Goal: Find specific page/section: Find specific page/section

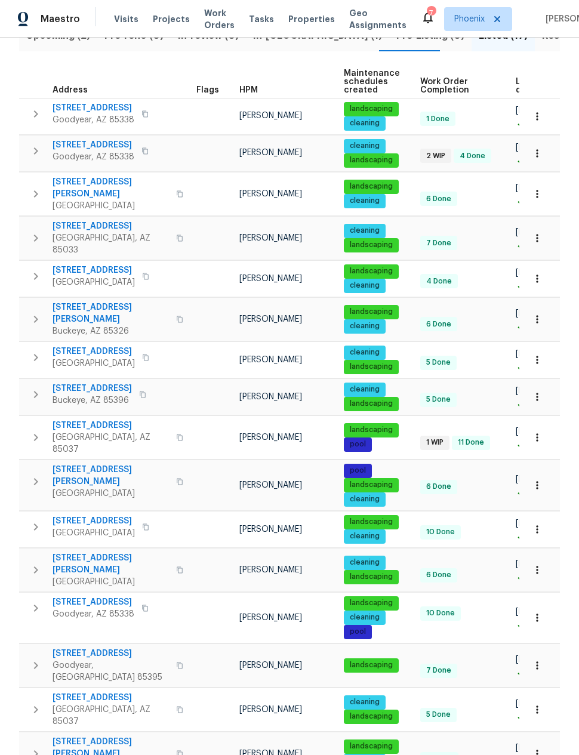
scroll to position [148, 0]
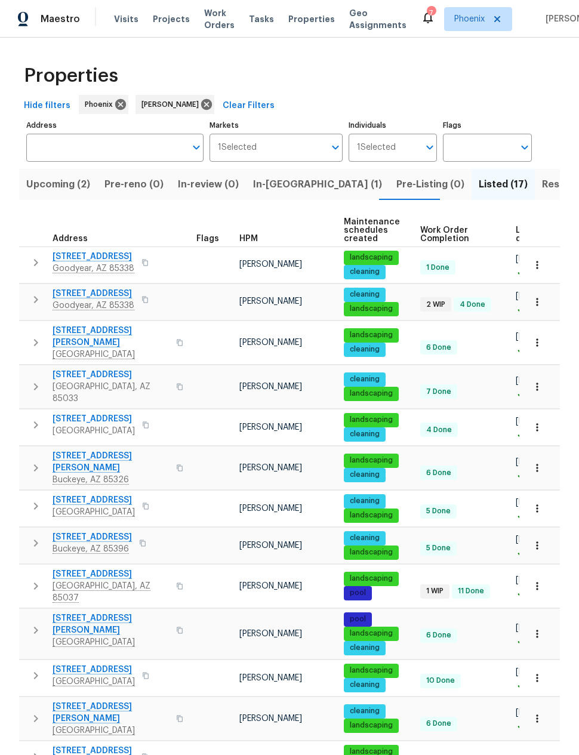
scroll to position [0, 0]
click at [396, 184] on span "Pre-Listing (0)" at bounding box center [430, 184] width 68 height 17
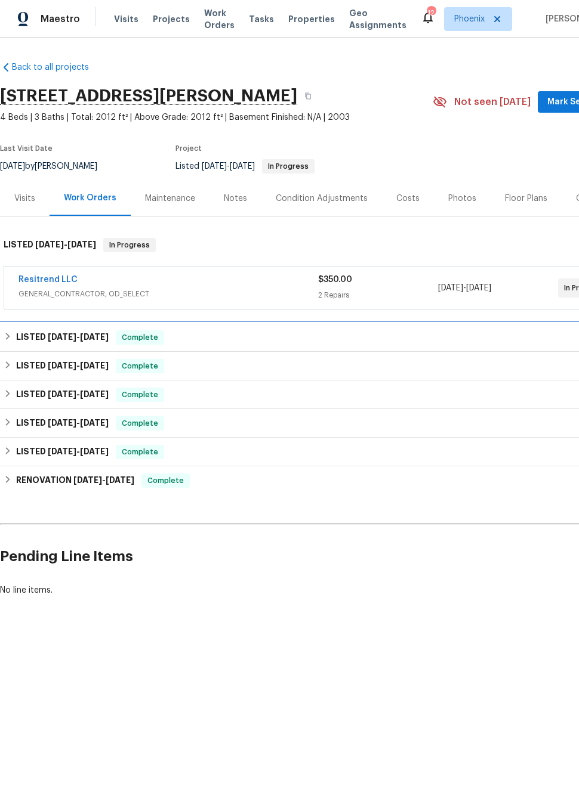
click at [33, 337] on h6 "LISTED 7/1/25 - 7/4/25" at bounding box center [62, 337] width 92 height 14
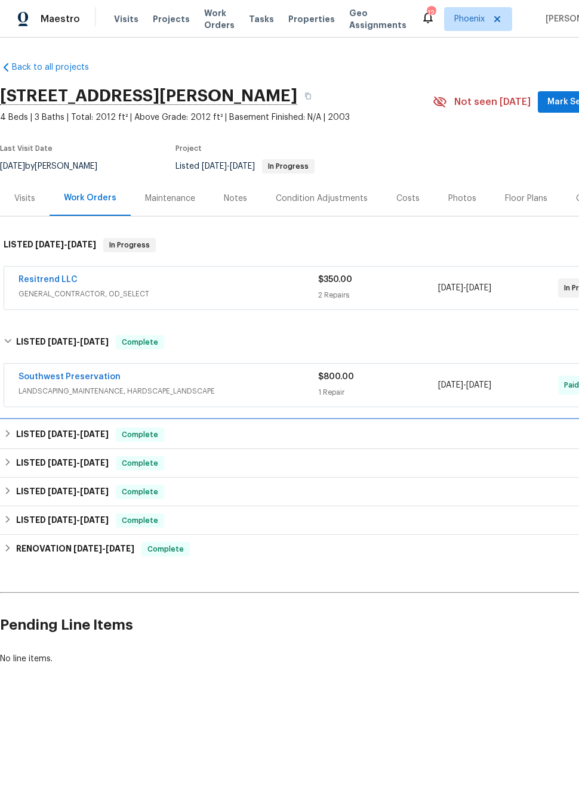
click at [76, 435] on span "5/12/25" at bounding box center [62, 434] width 29 height 8
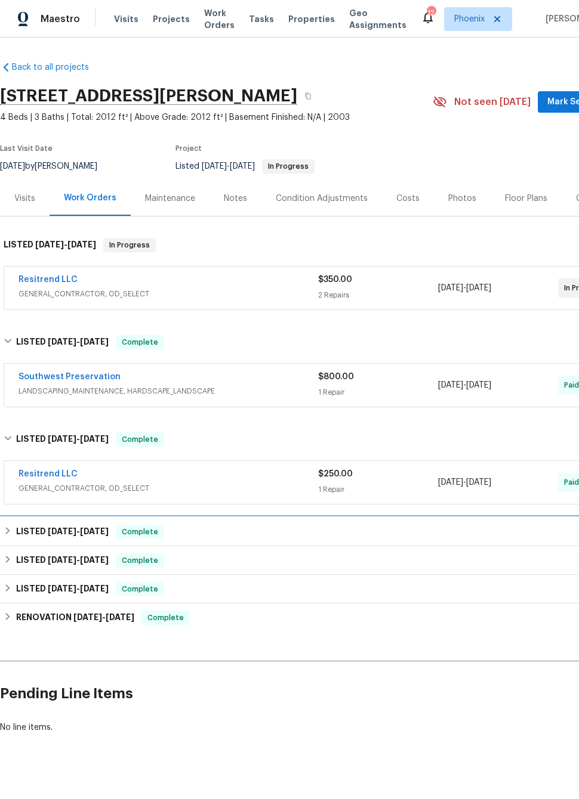
click at [81, 528] on span "4/17/25 - 4/21/25" at bounding box center [78, 531] width 61 height 8
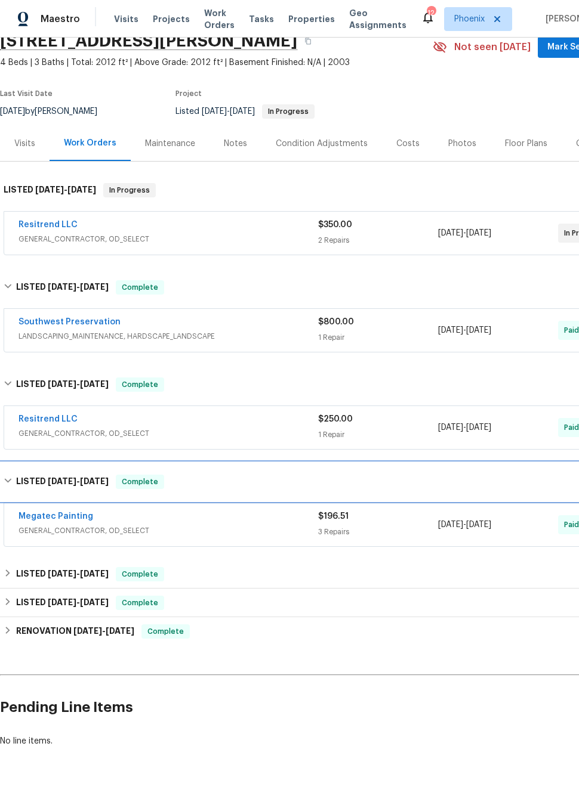
scroll to position [54, 0]
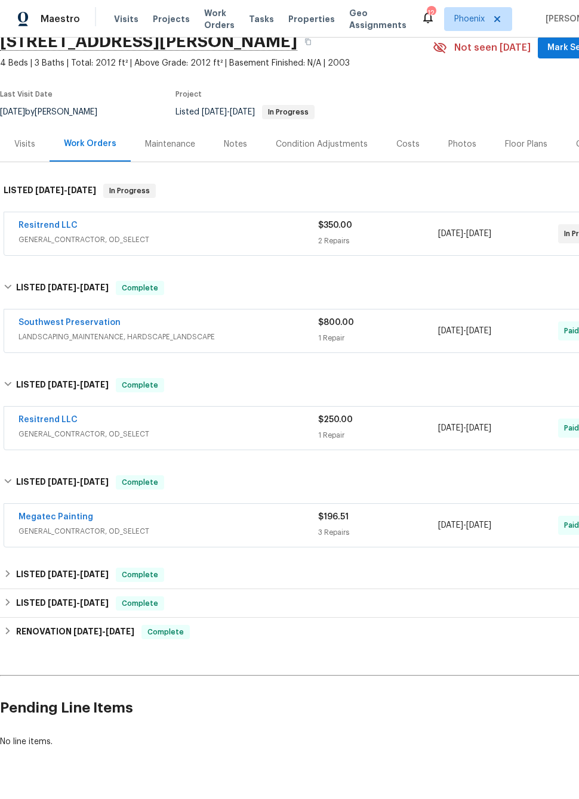
click at [98, 574] on span "4/30/25" at bounding box center [94, 574] width 29 height 8
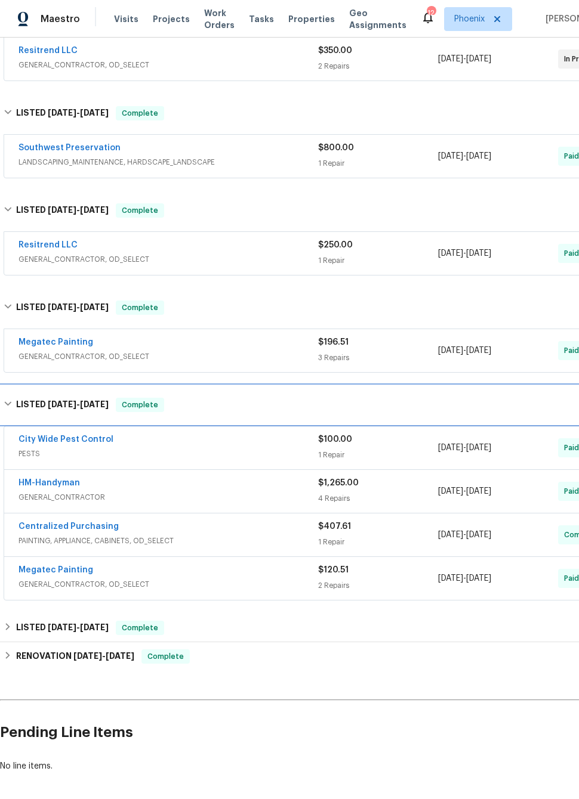
scroll to position [230, 0]
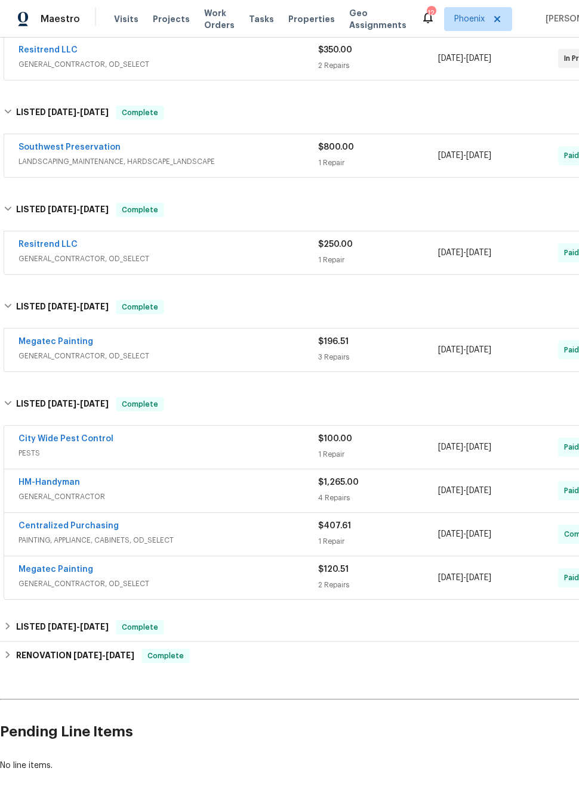
click at [42, 485] on link "HM-Handyman" at bounding box center [48, 482] width 61 height 8
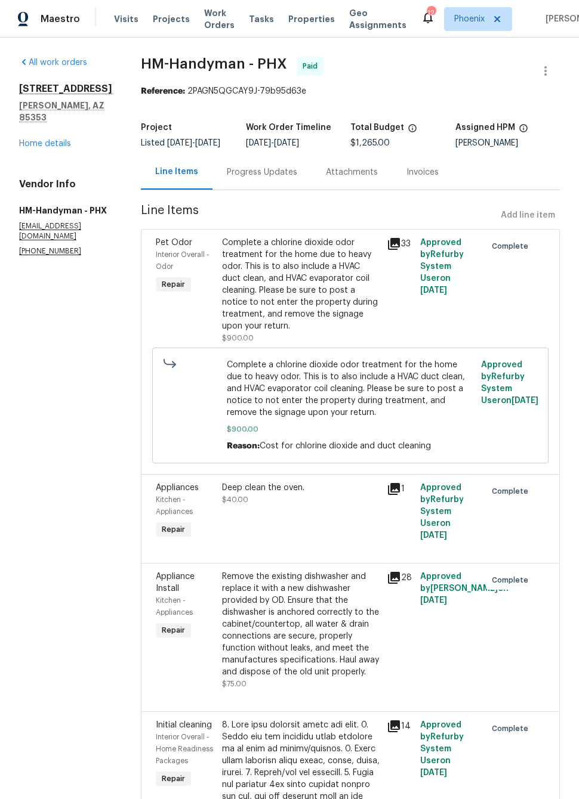
click at [400, 250] on icon at bounding box center [394, 244] width 12 height 12
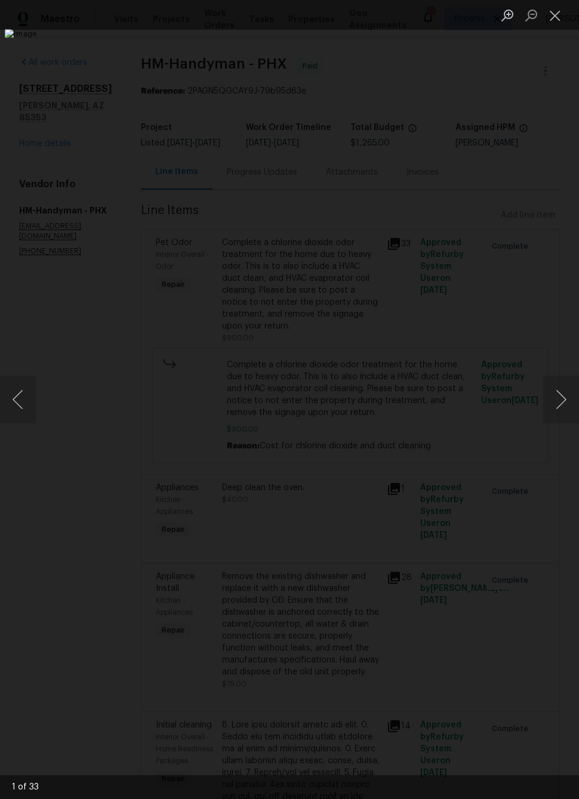
click at [559, 404] on button "Next image" at bounding box center [561, 400] width 36 height 48
click at [552, 401] on button "Next image" at bounding box center [561, 400] width 36 height 48
click at [555, 397] on button "Next image" at bounding box center [561, 400] width 36 height 48
click at [561, 398] on button "Next image" at bounding box center [561, 400] width 36 height 48
click at [554, 400] on button "Next image" at bounding box center [561, 400] width 36 height 48
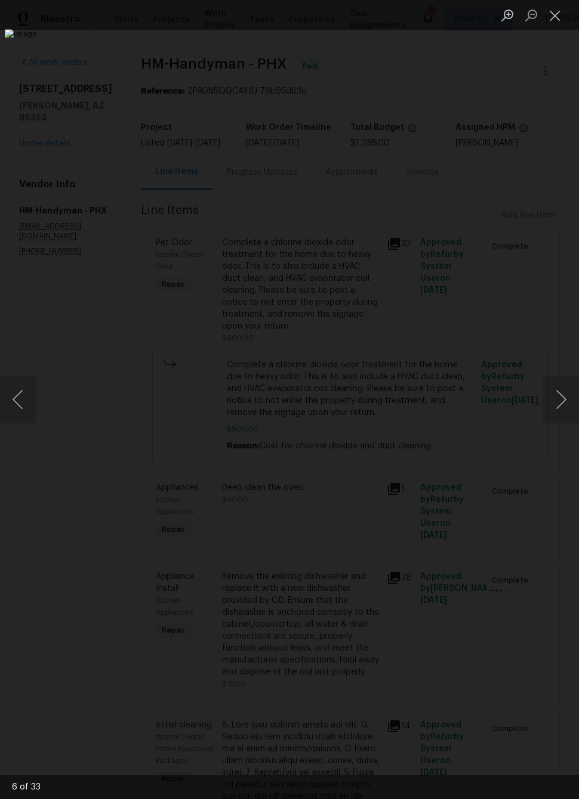
click at [554, 400] on button "Next image" at bounding box center [561, 400] width 36 height 48
click at [557, 398] on button "Next image" at bounding box center [561, 400] width 36 height 48
click at [547, 393] on button "Next image" at bounding box center [561, 400] width 36 height 48
click at [558, 403] on button "Next image" at bounding box center [561, 400] width 36 height 48
click at [548, 400] on button "Next image" at bounding box center [561, 400] width 36 height 48
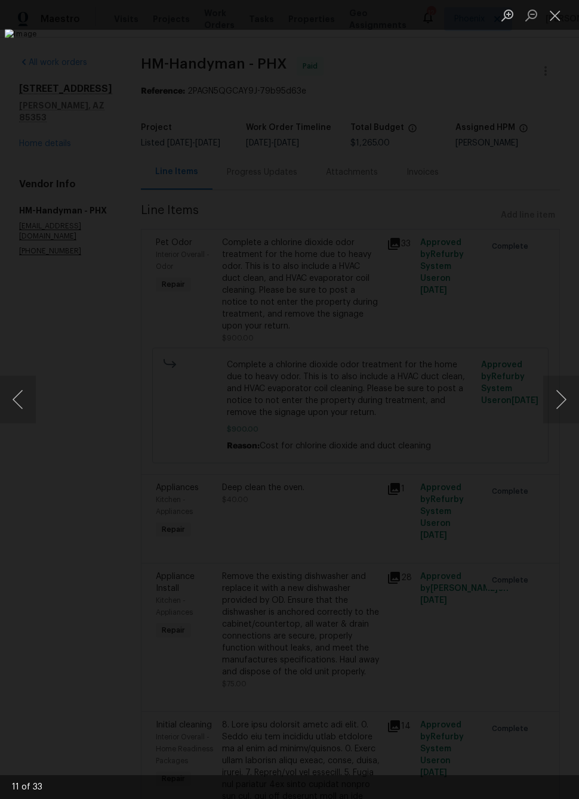
click at [551, 401] on button "Next image" at bounding box center [561, 400] width 36 height 48
click at [552, 398] on button "Next image" at bounding box center [561, 400] width 36 height 48
click at [555, 395] on button "Next image" at bounding box center [561, 400] width 36 height 48
click at [555, 398] on button "Next image" at bounding box center [561, 400] width 36 height 48
click at [552, 394] on button "Next image" at bounding box center [561, 400] width 36 height 48
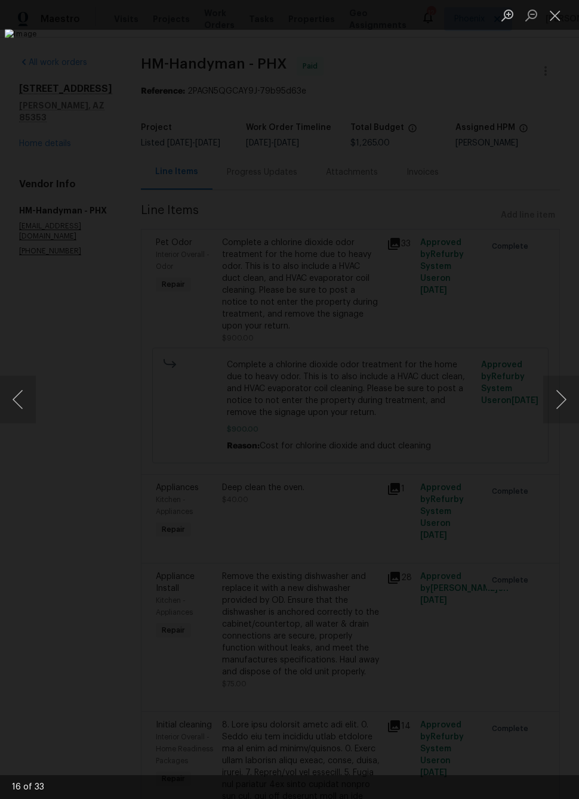
click at [561, 398] on button "Next image" at bounding box center [561, 400] width 36 height 48
click at [554, 399] on button "Next image" at bounding box center [561, 400] width 36 height 48
click at [554, 392] on button "Next image" at bounding box center [561, 400] width 36 height 48
click at [558, 399] on button "Next image" at bounding box center [561, 400] width 36 height 48
click at [551, 400] on button "Next image" at bounding box center [561, 400] width 36 height 48
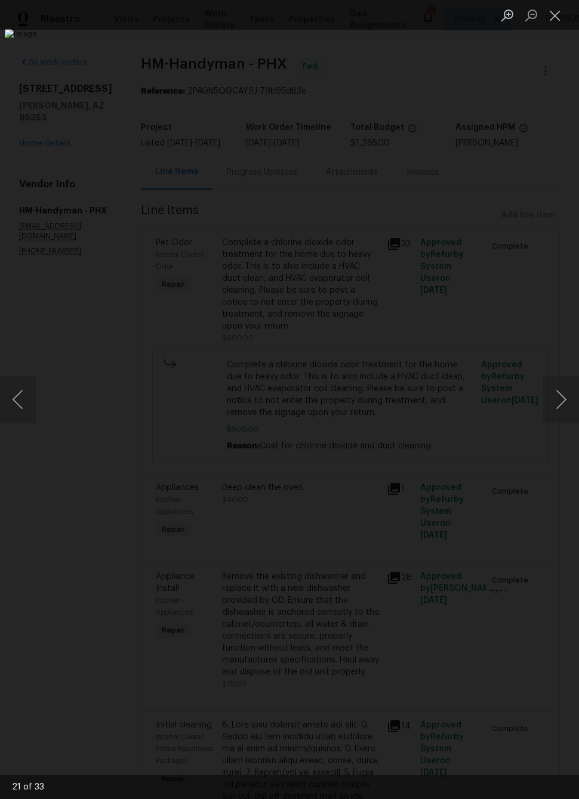
click at [555, 390] on button "Next image" at bounding box center [561, 400] width 36 height 48
click at [550, 402] on button "Next image" at bounding box center [561, 400] width 36 height 48
click at [557, 401] on button "Next image" at bounding box center [561, 400] width 36 height 48
